Goal: Use online tool/utility: Utilize a website feature to perform a specific function

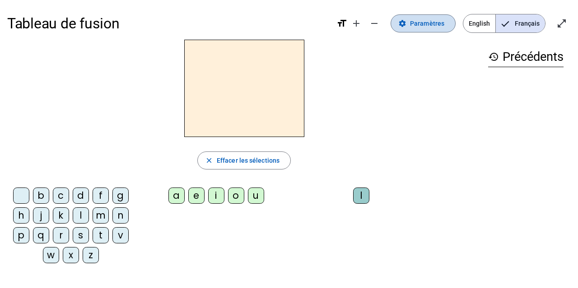
click at [415, 26] on span "Paramètres" at bounding box center [427, 23] width 34 height 11
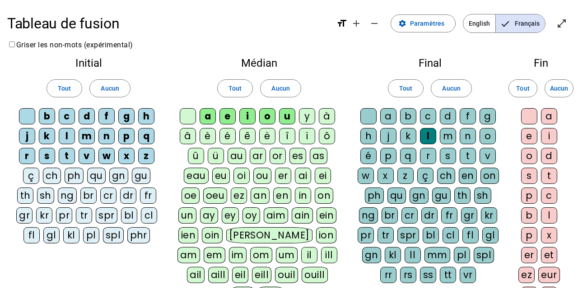
click at [424, 112] on div "c" at bounding box center [428, 116] width 16 height 16
click at [529, 157] on div "o" at bounding box center [529, 156] width 16 height 16
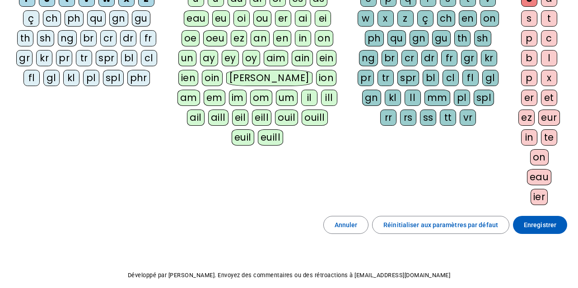
scroll to position [194, 0]
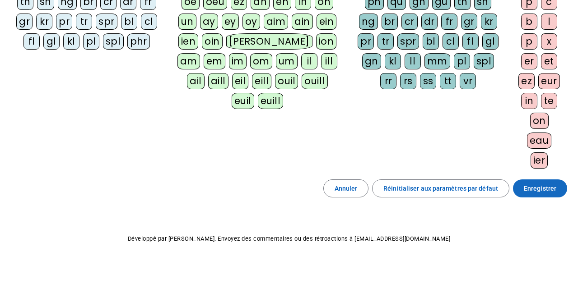
click at [542, 188] on span "Enregistrer" at bounding box center [539, 188] width 32 height 11
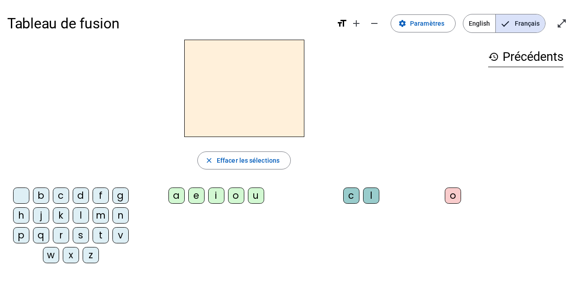
click at [44, 220] on div "j" at bounding box center [41, 216] width 16 height 16
click at [193, 199] on div "e" at bounding box center [196, 196] width 16 height 16
click at [84, 195] on div "d" at bounding box center [81, 196] width 16 height 16
click at [99, 214] on div "m" at bounding box center [101, 216] width 16 height 16
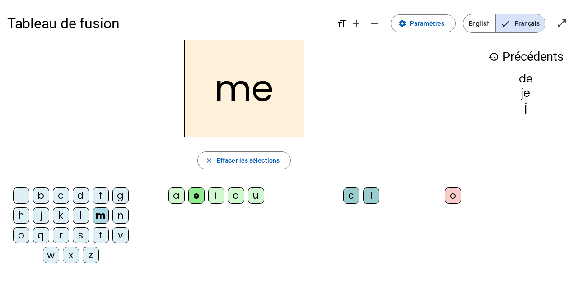
click at [79, 215] on div "l" at bounding box center [81, 216] width 16 height 16
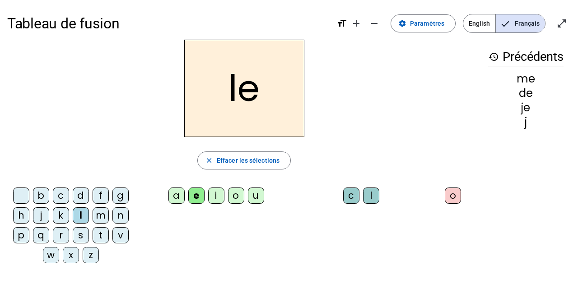
click at [253, 192] on div "u" at bounding box center [256, 196] width 16 height 16
click at [124, 232] on div "v" at bounding box center [120, 235] width 16 height 16
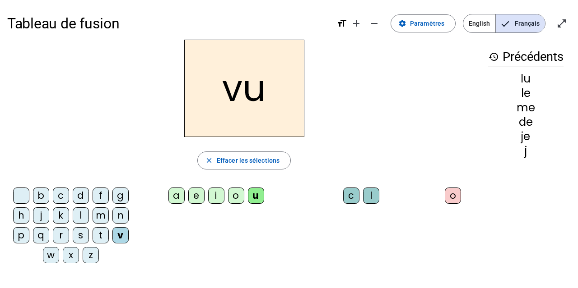
click at [48, 193] on div "b" at bounding box center [41, 196] width 16 height 16
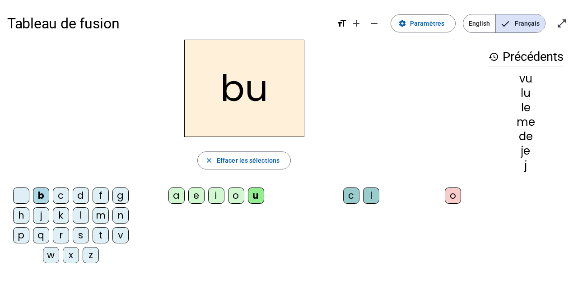
click at [77, 233] on div "s" at bounding box center [81, 235] width 16 height 16
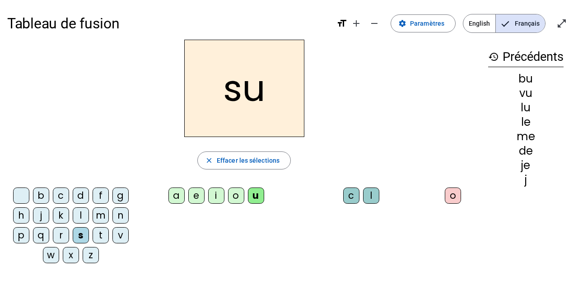
click at [176, 197] on div "a" at bounding box center [176, 196] width 16 height 16
click at [352, 198] on div "c" at bounding box center [351, 196] width 16 height 16
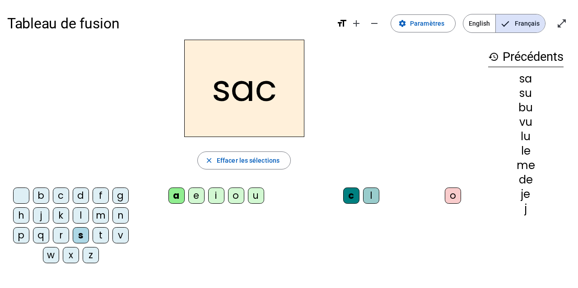
click at [83, 213] on div "l" at bounding box center [81, 216] width 16 height 16
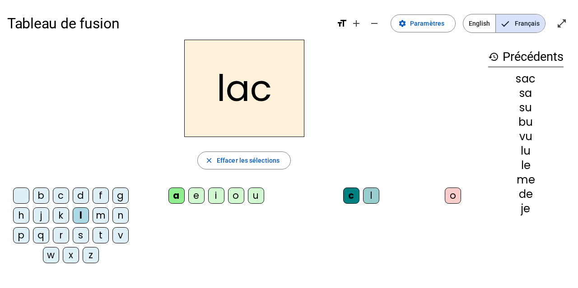
click at [100, 237] on div "t" at bounding box center [101, 235] width 16 height 16
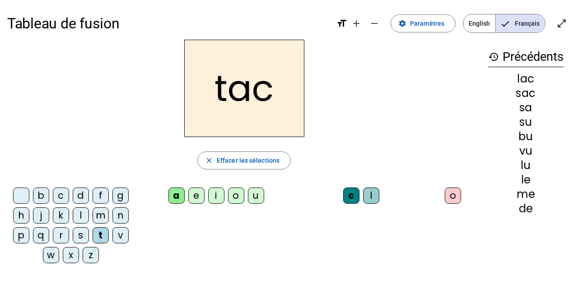
click at [445, 192] on div "o" at bounding box center [453, 196] width 16 height 16
